Goal: Register for event/course

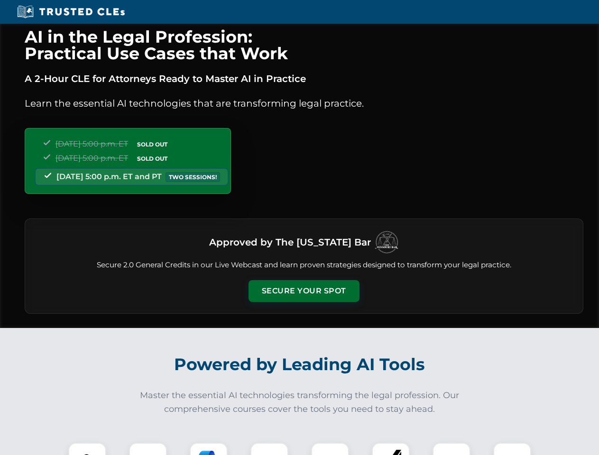
click at [303, 291] on button "Secure Your Spot" at bounding box center [303, 291] width 111 height 22
click at [87, 449] on img at bounding box center [86, 461] width 27 height 27
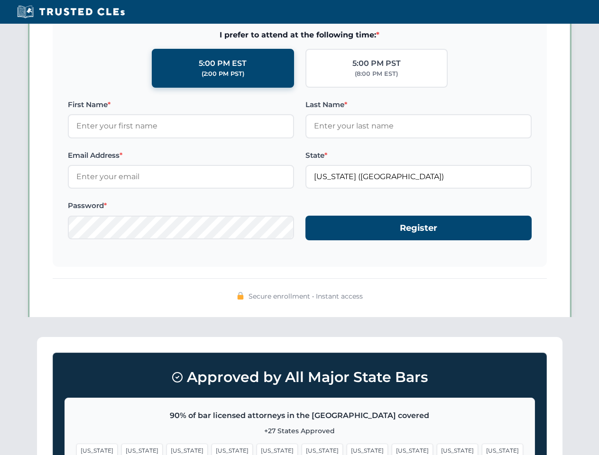
click at [346, 449] on span "[US_STATE]" at bounding box center [366, 451] width 41 height 14
click at [436, 449] on span "[US_STATE]" at bounding box center [456, 451] width 41 height 14
